Goal: Information Seeking & Learning: Compare options

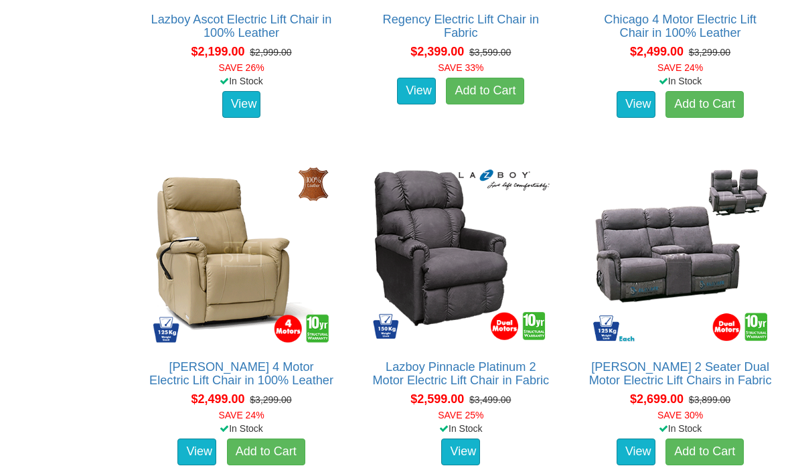
scroll to position [2458, 0]
click at [434, 302] on img at bounding box center [460, 254] width 185 height 185
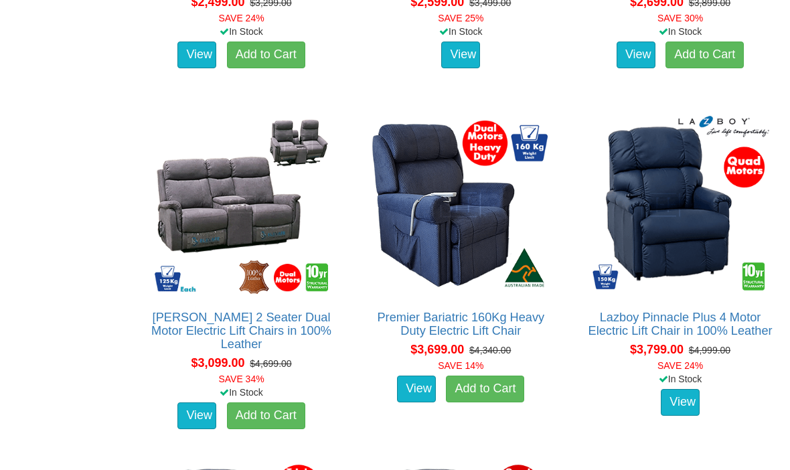
scroll to position [2855, 0]
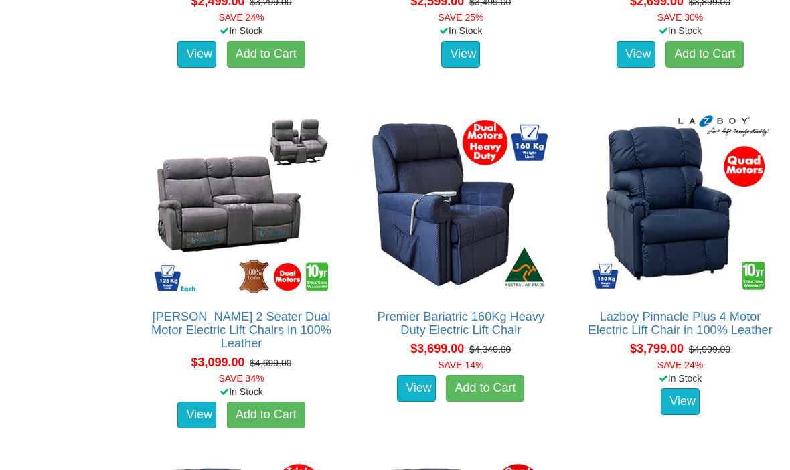
click at [643, 292] on img at bounding box center [680, 204] width 185 height 185
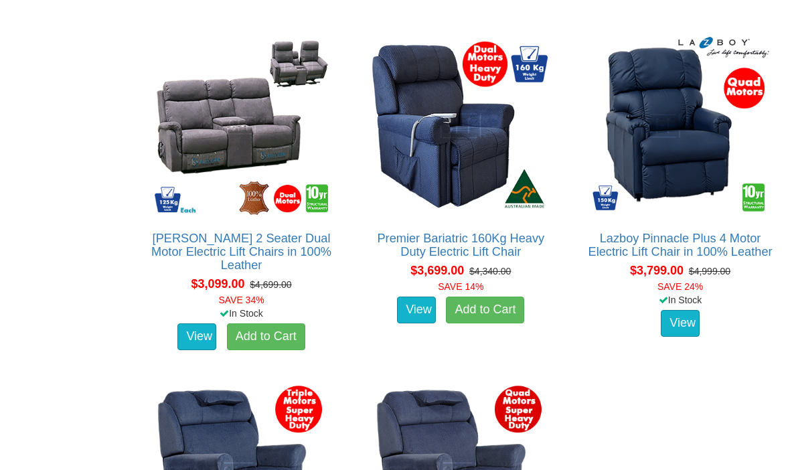
scroll to position [2933, 0]
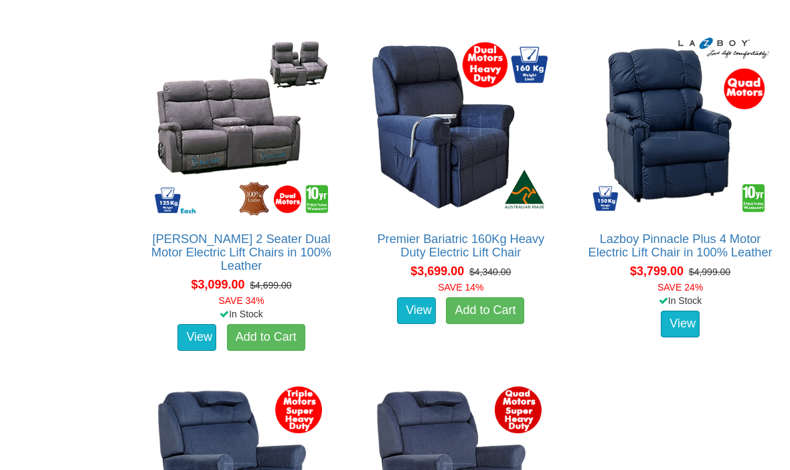
click at [631, 257] on link "Lazboy Pinnacle Plus 4 Motor Electric Lift Chair in 100% Leather" at bounding box center [680, 245] width 184 height 27
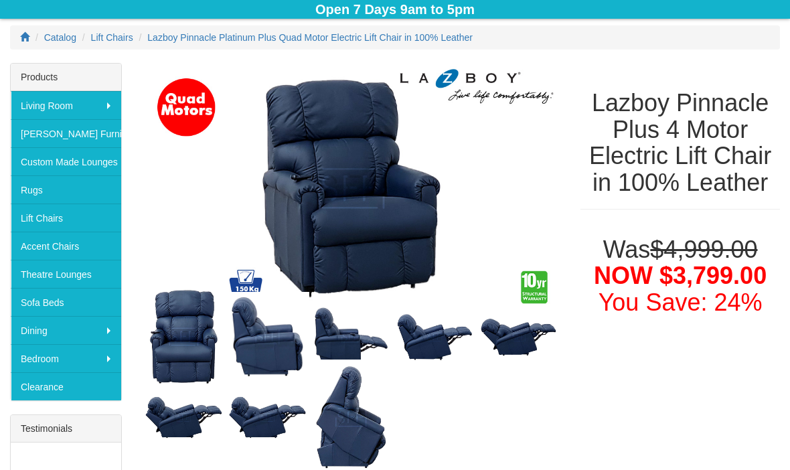
scroll to position [165, 0]
